Goal: Information Seeking & Learning: Learn about a topic

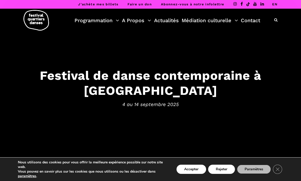
click at [191, 171] on button "Accepter" at bounding box center [192, 169] width 30 height 9
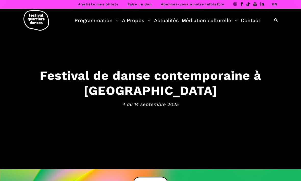
click at [36, 20] on img at bounding box center [36, 20] width 26 height 21
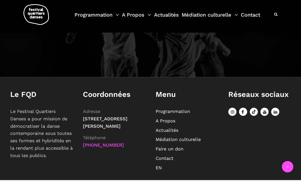
scroll to position [536, 0]
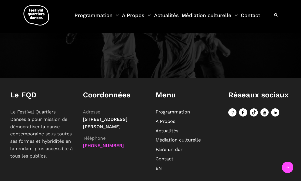
click at [186, 115] on link "Programmation" at bounding box center [173, 112] width 34 height 5
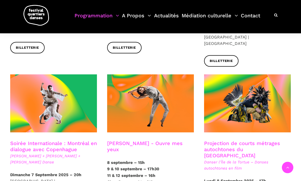
scroll to position [245, 0]
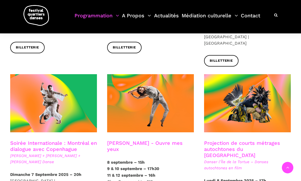
click at [59, 93] on span at bounding box center [53, 103] width 87 height 58
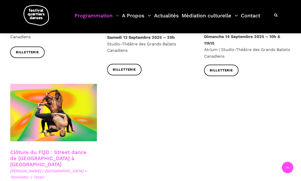
scroll to position [841, 0]
click at [62, 99] on span at bounding box center [53, 113] width 87 height 58
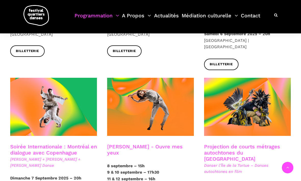
scroll to position [241, 0]
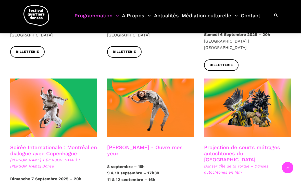
click at [58, 93] on span at bounding box center [53, 108] width 87 height 58
